Goal: Task Accomplishment & Management: Use online tool/utility

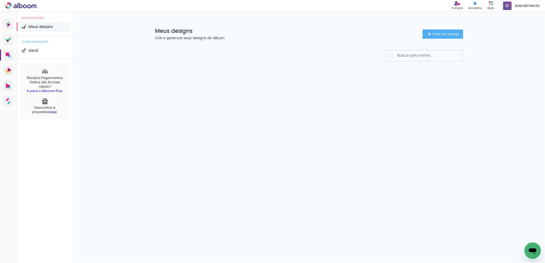
click at [531, 253] on icon "Abrir janela de mensagens" at bounding box center [532, 250] width 9 height 9
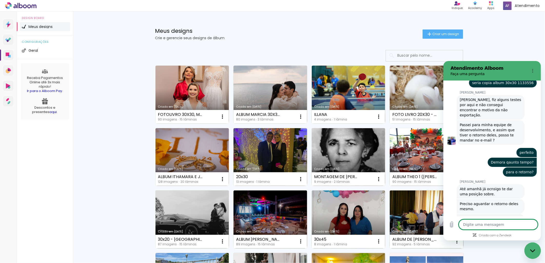
scroll to position [1231, 0]
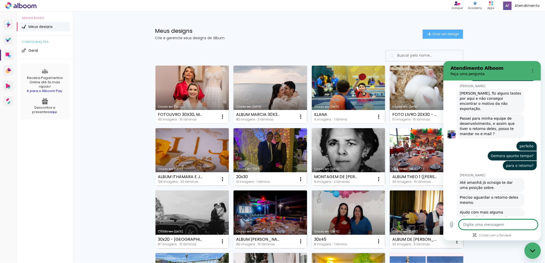
click at [487, 220] on textarea at bounding box center [497, 224] width 79 height 10
type textarea "O"
type textarea "x"
type textarea "OI"
type textarea "x"
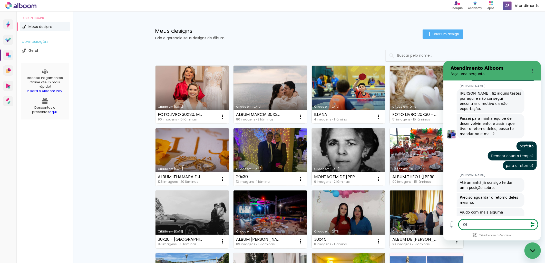
type textarea "OII"
type textarea "x"
type textarea "OIII"
type textarea "x"
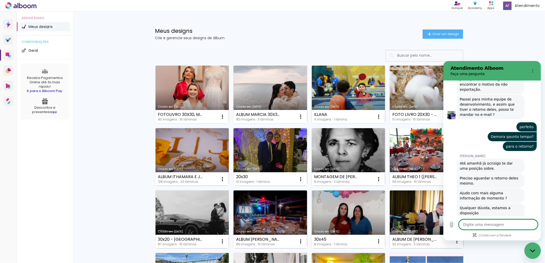
type textarea "x"
type textarea "B"
type textarea "x"
type textarea "Bo"
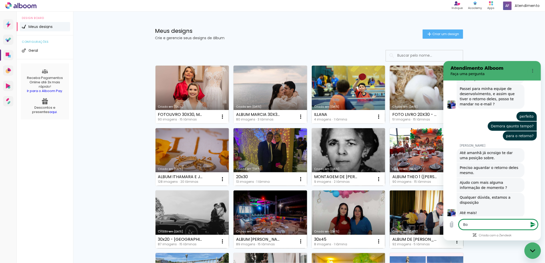
scroll to position [1260, 0]
type textarea "x"
type textarea "Bom"
type textarea "x"
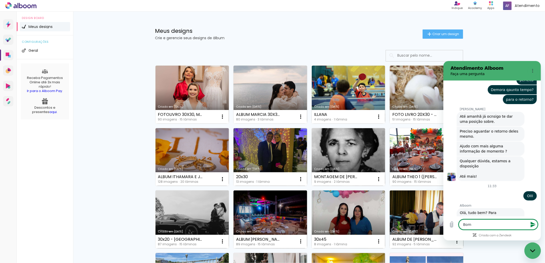
type textarea "Bom"
type textarea "x"
type textarea "Bom d"
type textarea "x"
type textarea "Bom di"
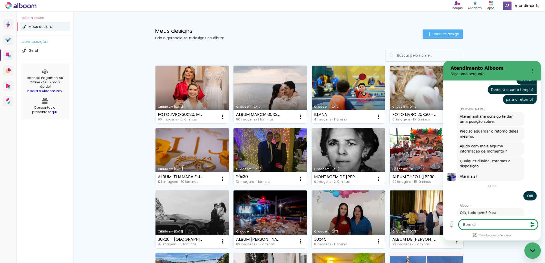
type textarea "x"
type textarea "Bom dia"
type textarea "x"
type textarea "Bom dia"
type textarea "x"
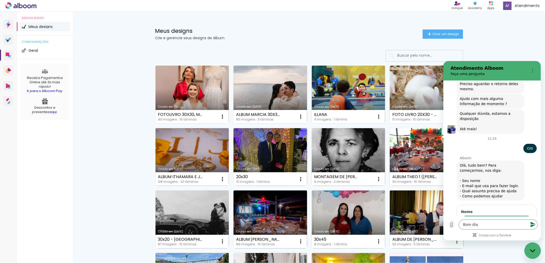
scroll to position [1338, 0]
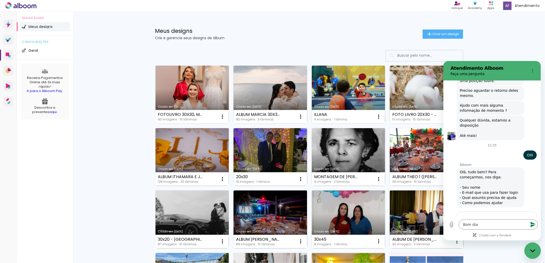
type input "algum retorno sobre meu album"
click at [509, 238] on button "Avançar" at bounding box center [520, 243] width 23 height 10
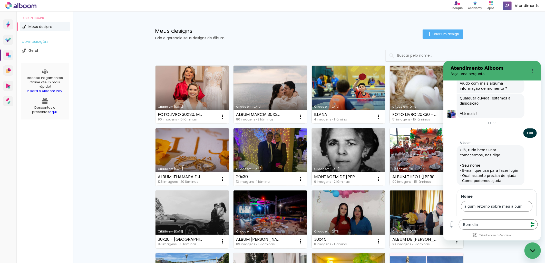
click at [482, 223] on input "E-mail" at bounding box center [496, 228] width 71 height 11
type input "amazonasservico@gmail.com"
click at [515, 240] on span "Avançar" at bounding box center [520, 243] width 15 height 6
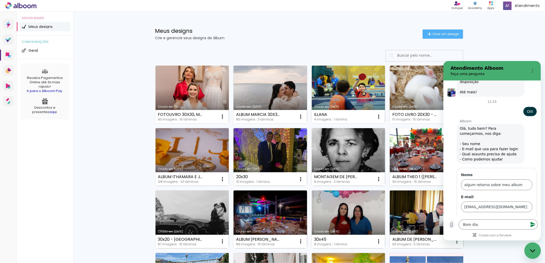
click at [513, 240] on span "Avançar" at bounding box center [520, 243] width 15 height 6
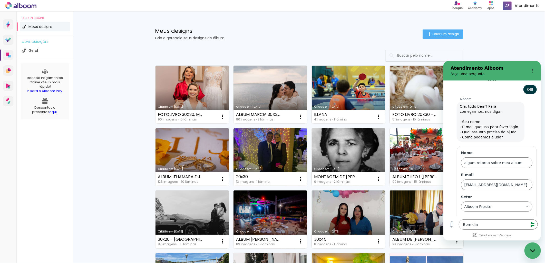
scroll to position [0, 7]
type input "gostaria de um retorno sobre meu alboom"
click at [512, 238] on button "Enviar" at bounding box center [522, 243] width 20 height 10
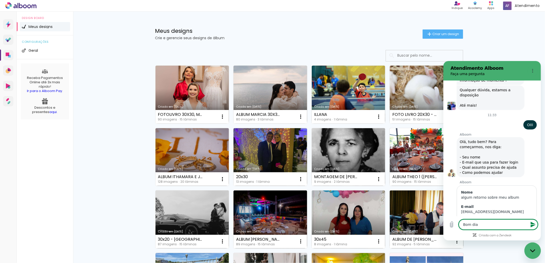
scroll to position [1379, 0]
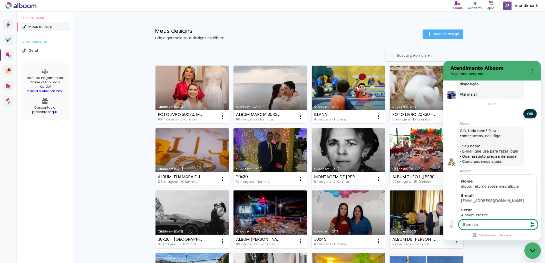
type textarea "x"
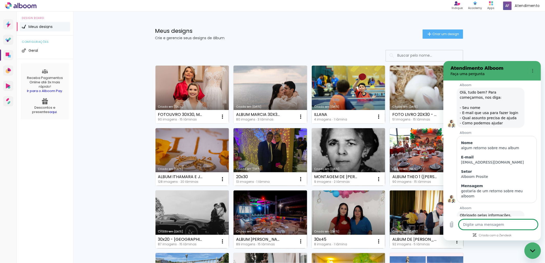
type textarea "x"
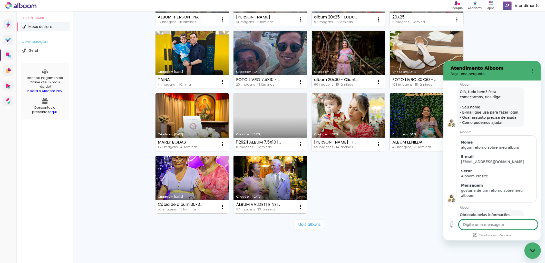
scroll to position [285, 0]
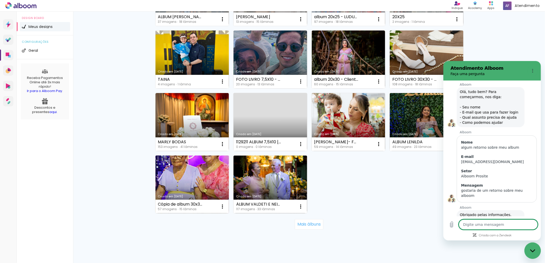
click at [193, 181] on link "Criado em [DATE]" at bounding box center [192, 185] width 74 height 58
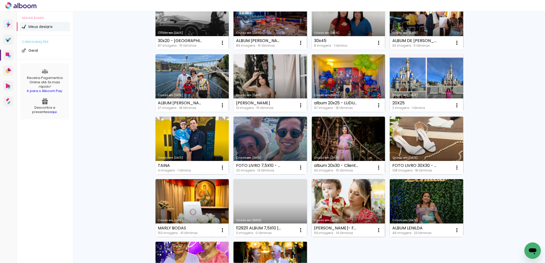
scroll to position [285, 0]
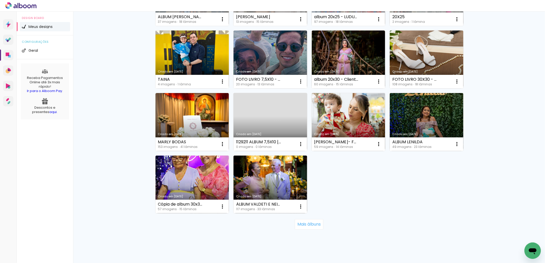
click at [271, 169] on link "Criado em [DATE]" at bounding box center [270, 185] width 74 height 58
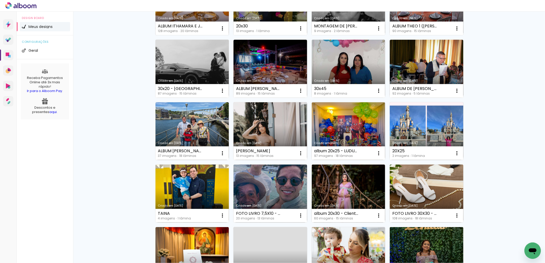
scroll to position [237, 0]
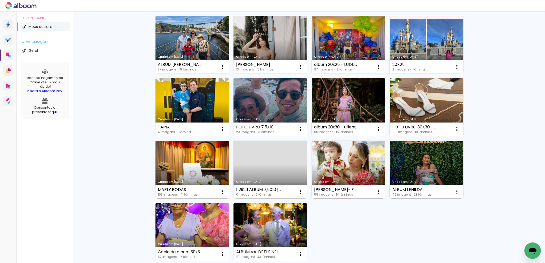
click at [187, 225] on link "Criado em [DATE]" at bounding box center [192, 232] width 74 height 58
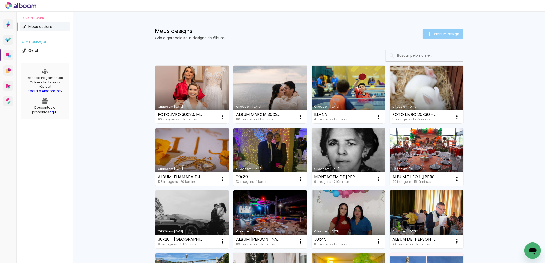
click at [448, 34] on span "Criar um design" at bounding box center [446, 33] width 27 height 3
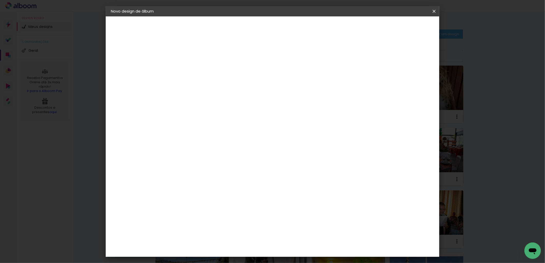
click at [195, 69] on input at bounding box center [195, 69] width 0 height 8
type input "novo album 30x30 [PERSON_NAME]"
type paper-input "novo album 30x30 [PERSON_NAME]"
click at [247, 23] on paper-button "Avançar" at bounding box center [234, 27] width 25 height 9
click at [291, 76] on paper-item "Tamanho Livre" at bounding box center [266, 77] width 49 height 11
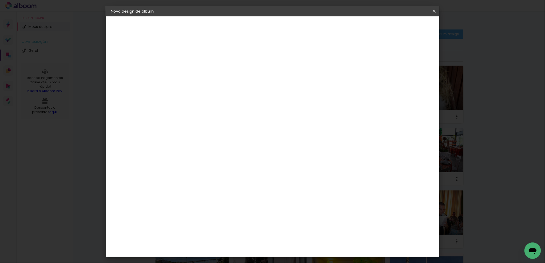
click at [291, 25] on paper-button "Avançar" at bounding box center [278, 27] width 25 height 9
click at [401, 28] on span "Iniciar design" at bounding box center [389, 27] width 23 height 4
